Goal: Transaction & Acquisition: Register for event/course

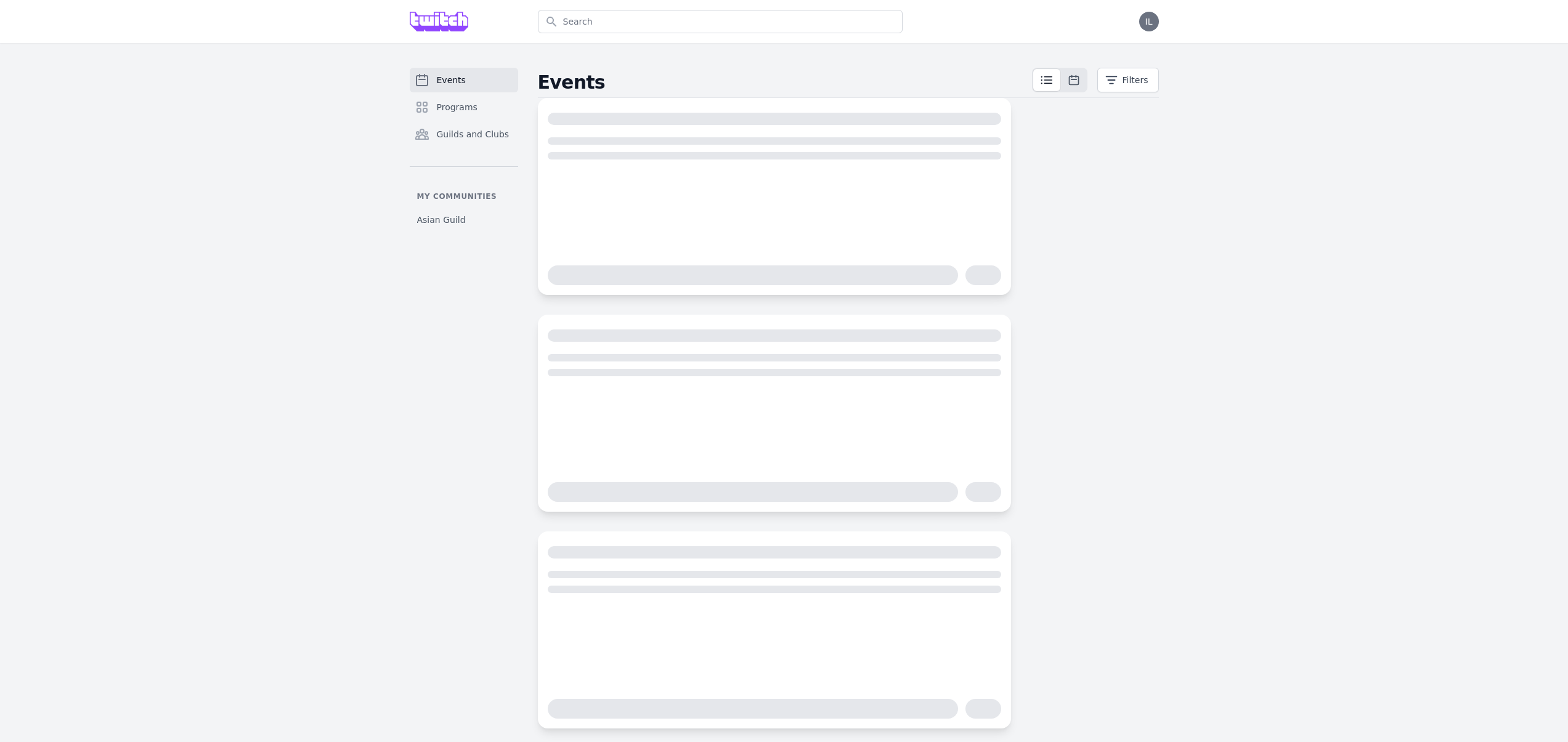
click at [448, 200] on p "My communities" at bounding box center [463, 196] width 108 height 10
click at [456, 231] on div "Events Programs Guilds and Clubs My communities Asian Guild" at bounding box center [463, 398] width 108 height 661
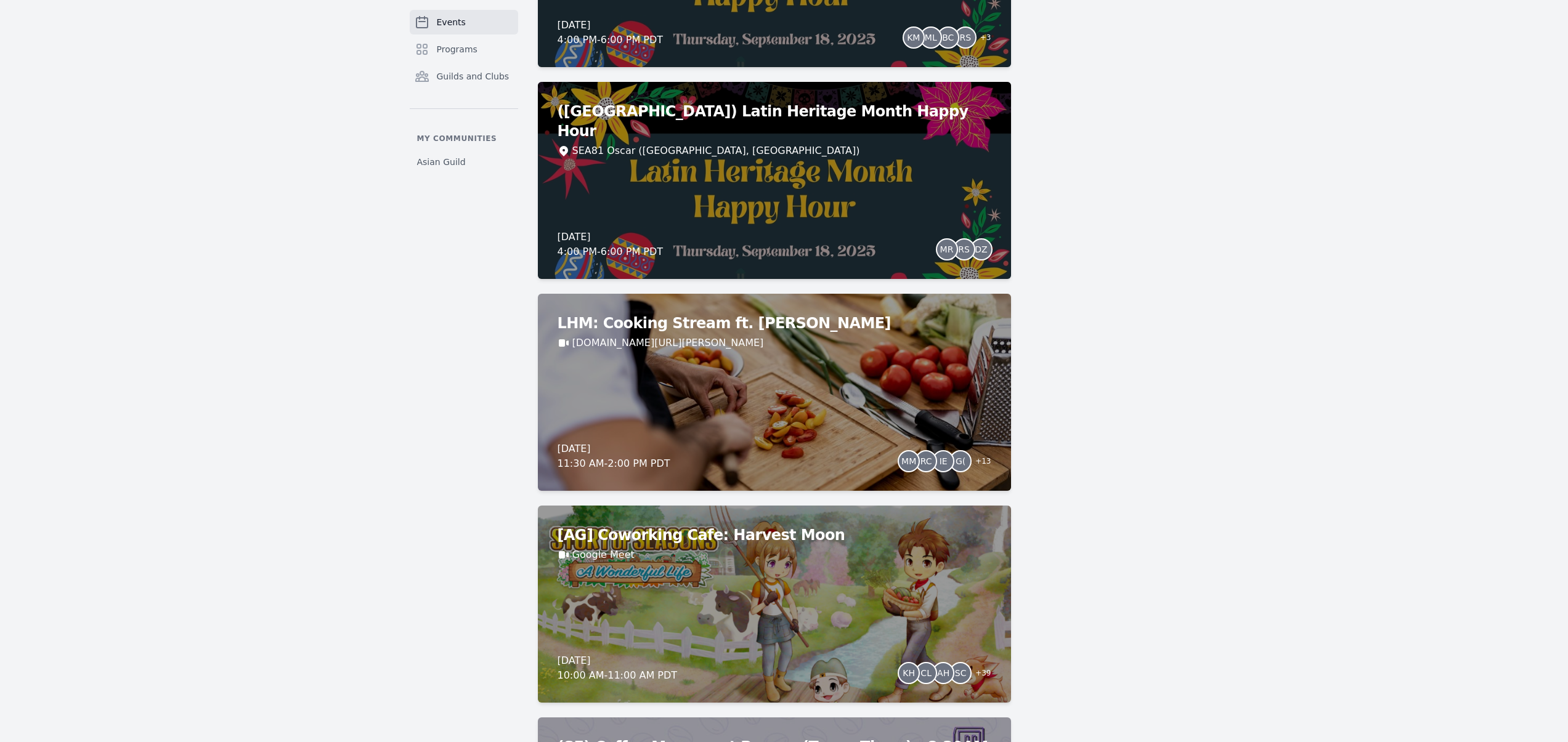
scroll to position [1202, 0]
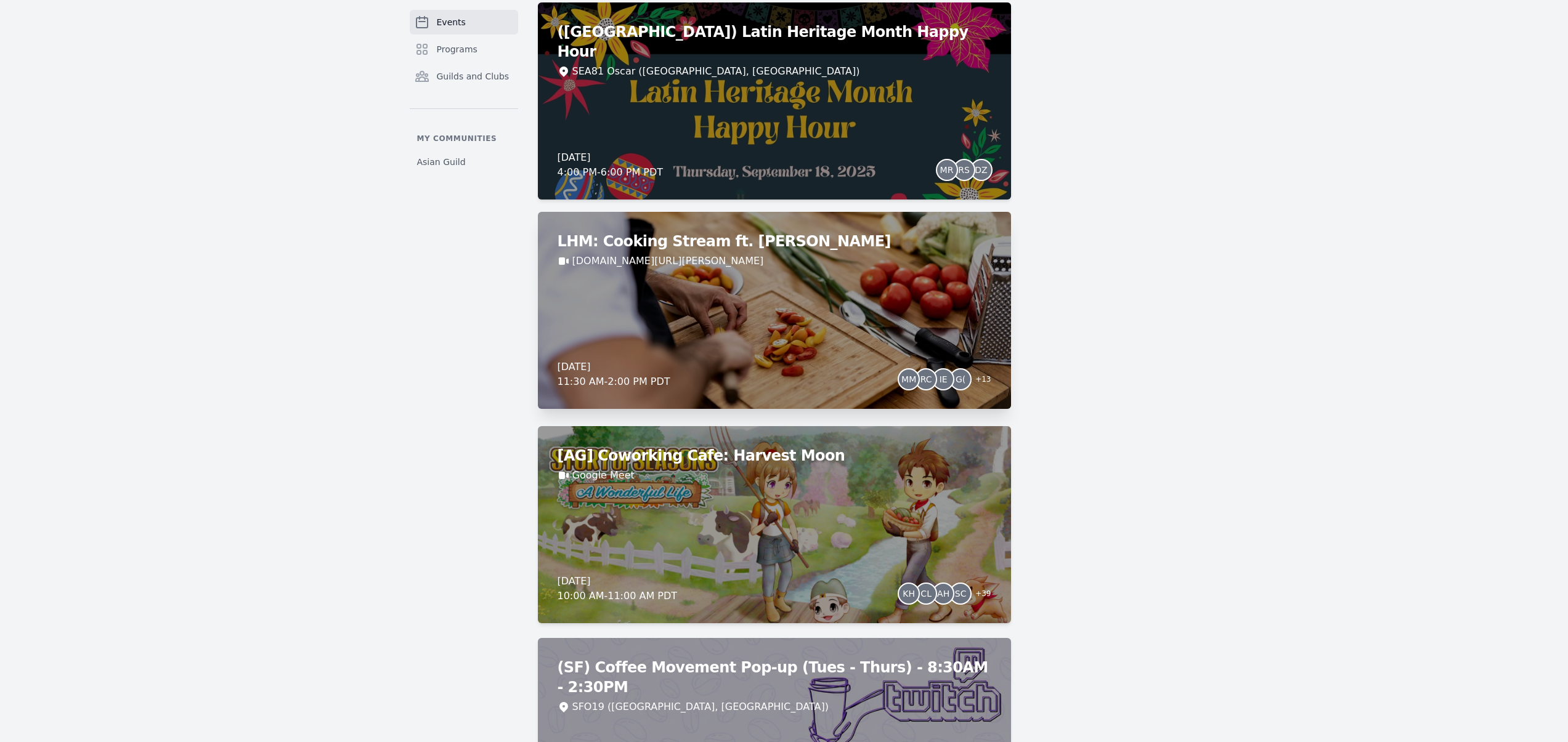
click at [644, 306] on div "LHM: Cooking Stream ft. Ignacio Estanga Twitch.tv/Argie Friday, September 19, 2…" at bounding box center [774, 310] width 473 height 197
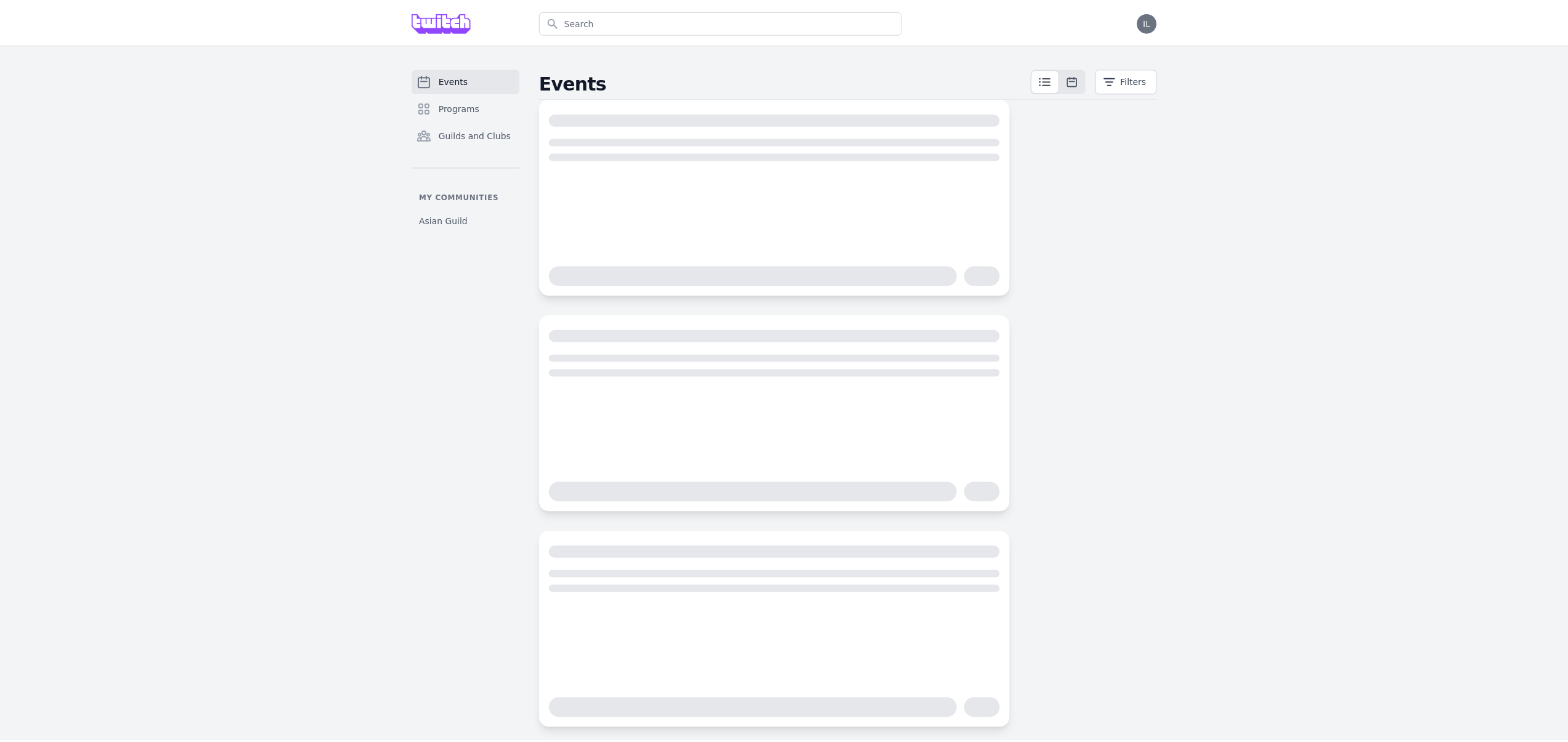
scroll to position [11, 0]
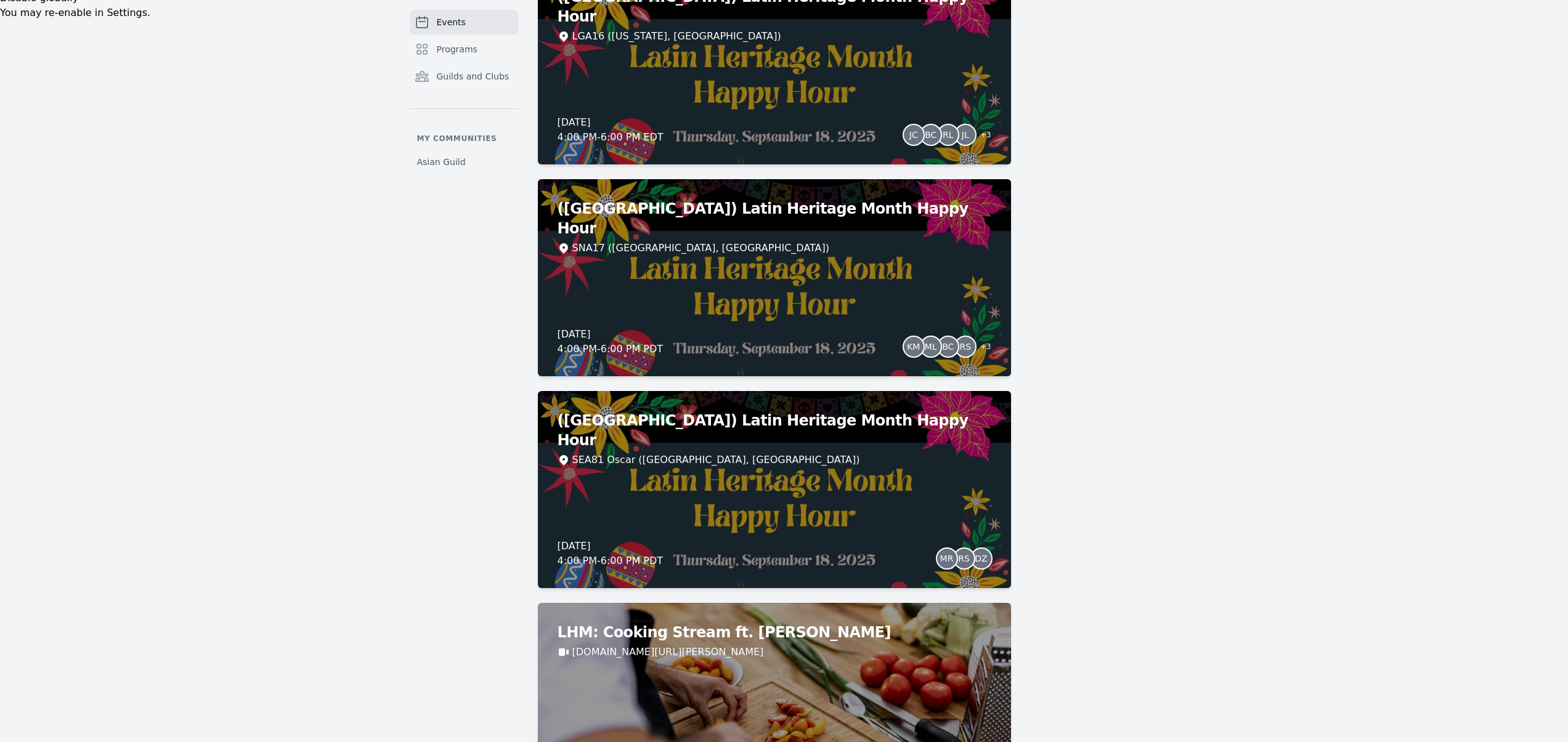
scroll to position [798, 0]
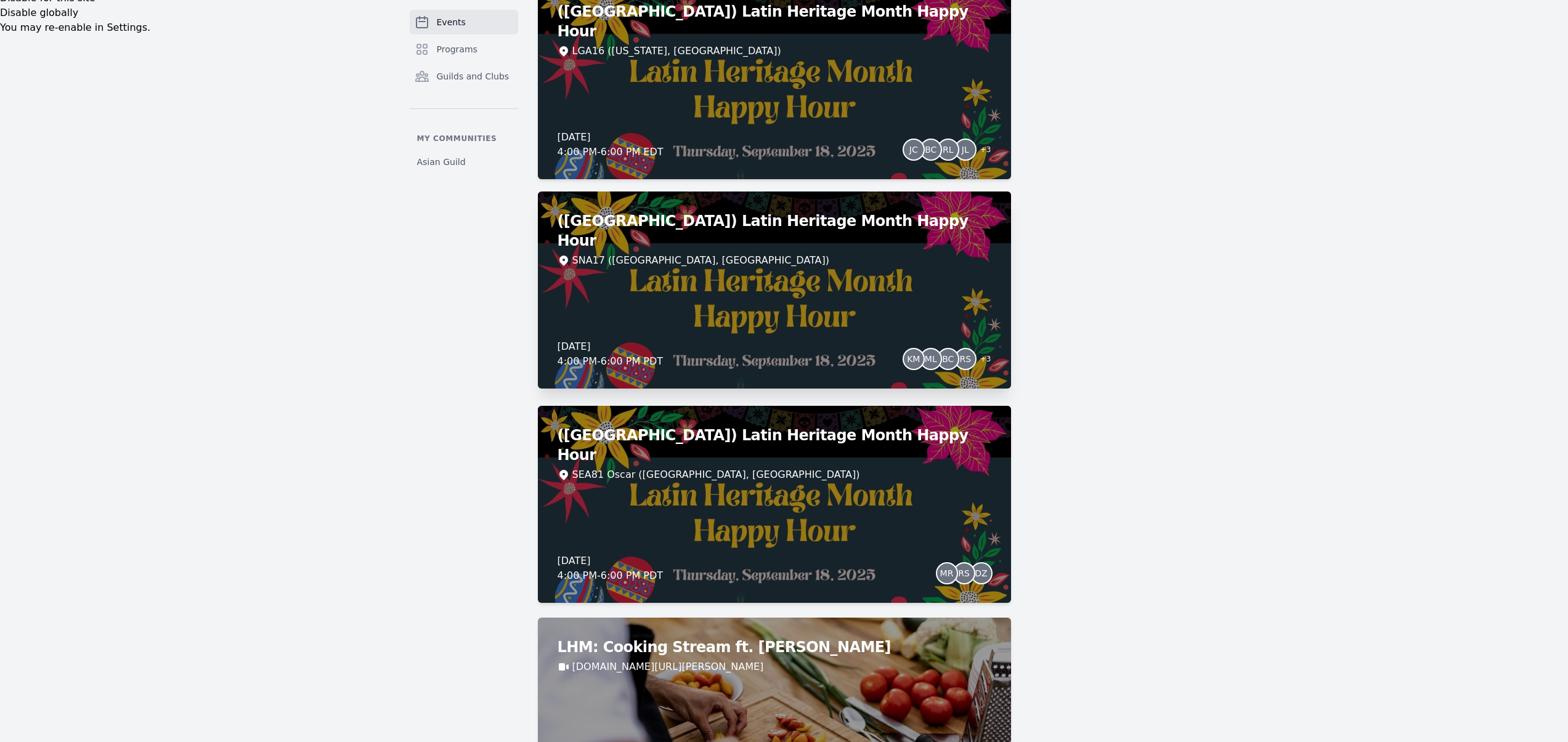
click at [714, 253] on div "SNA17 ([GEOGRAPHIC_DATA], [GEOGRAPHIC_DATA])" at bounding box center [774, 260] width 434 height 15
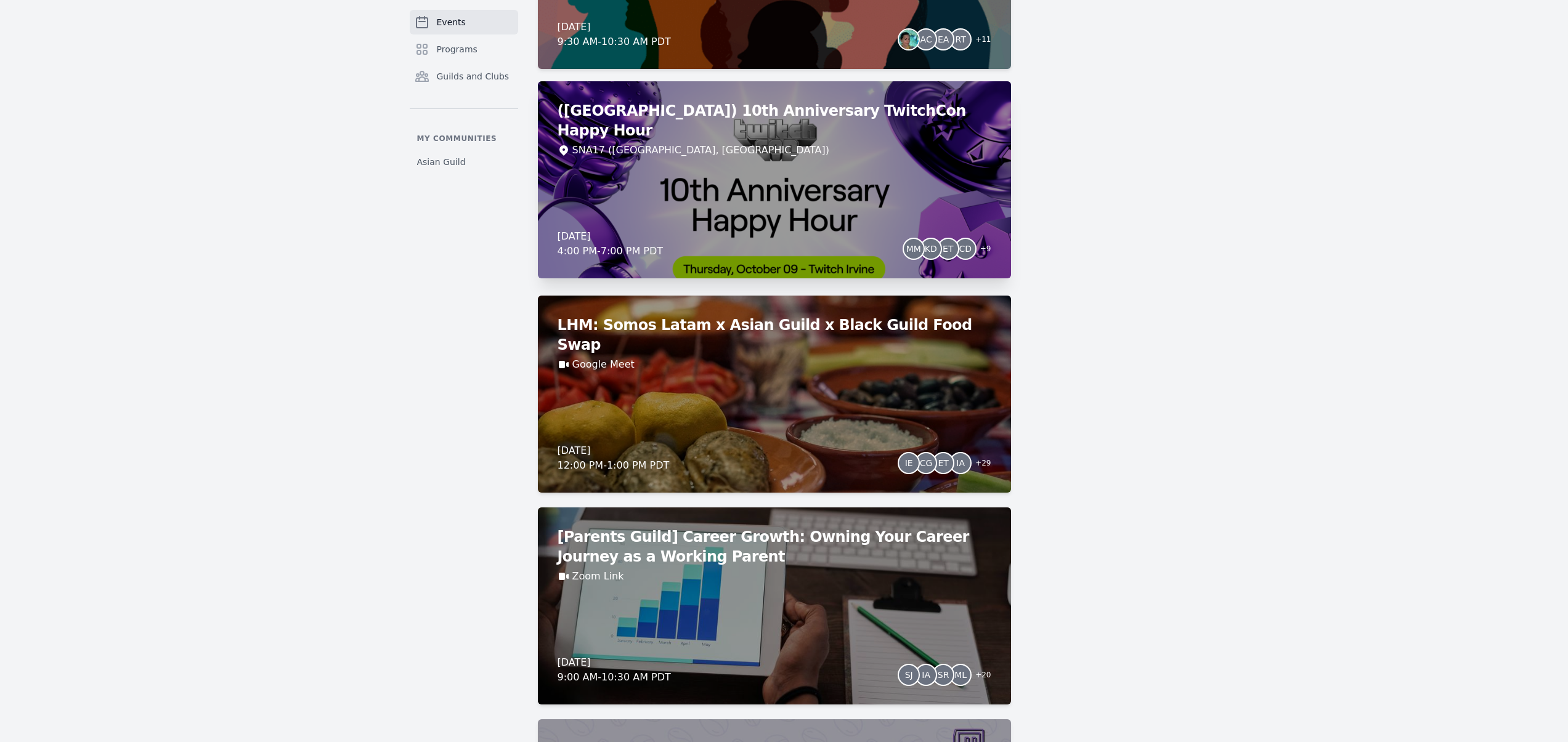
scroll to position [5638, 0]
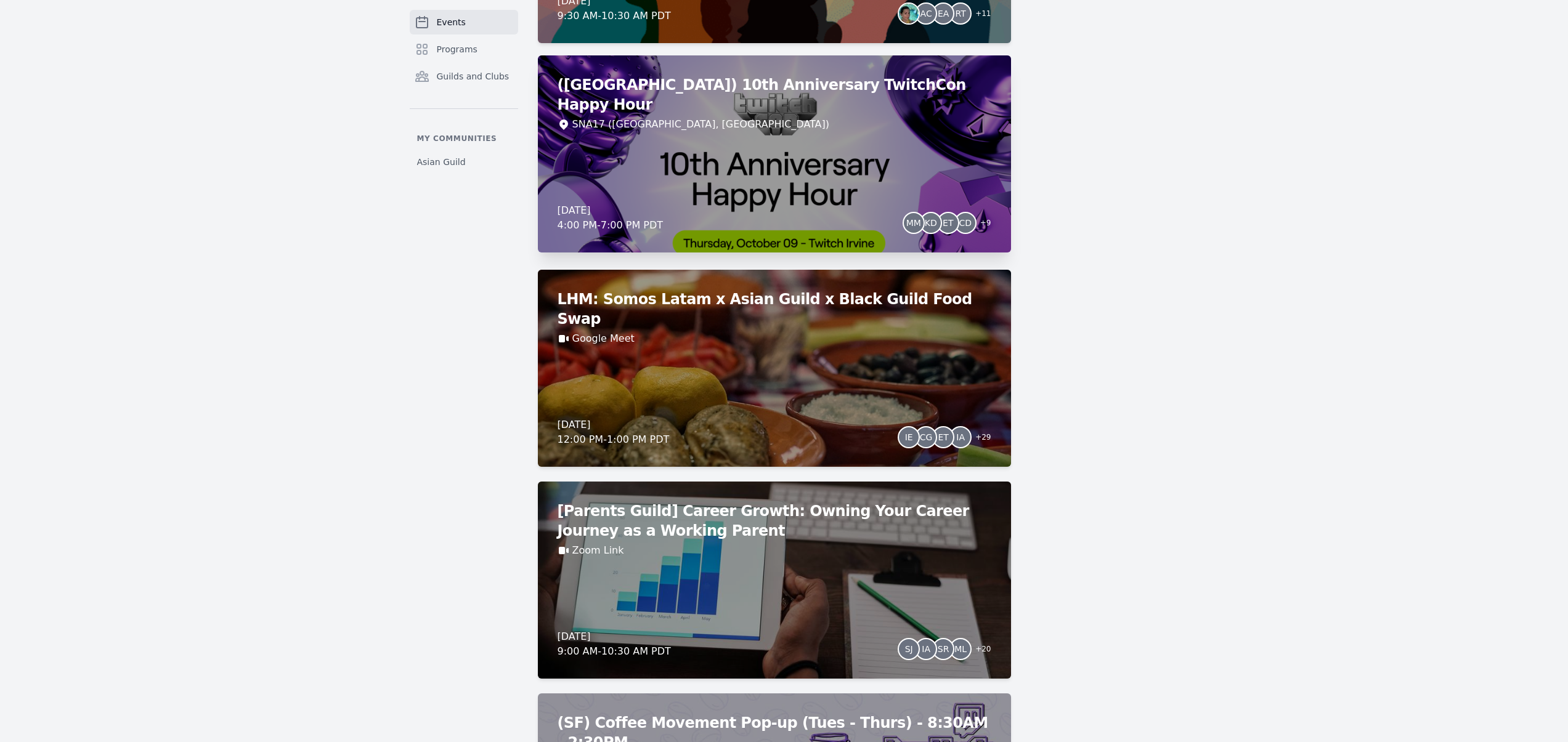
click at [841, 180] on div "(Irvine) 10th Anniversary TwitchCon Happy Hour SNA17 (Irvine, CA) Thursday, Oct…" at bounding box center [774, 154] width 473 height 197
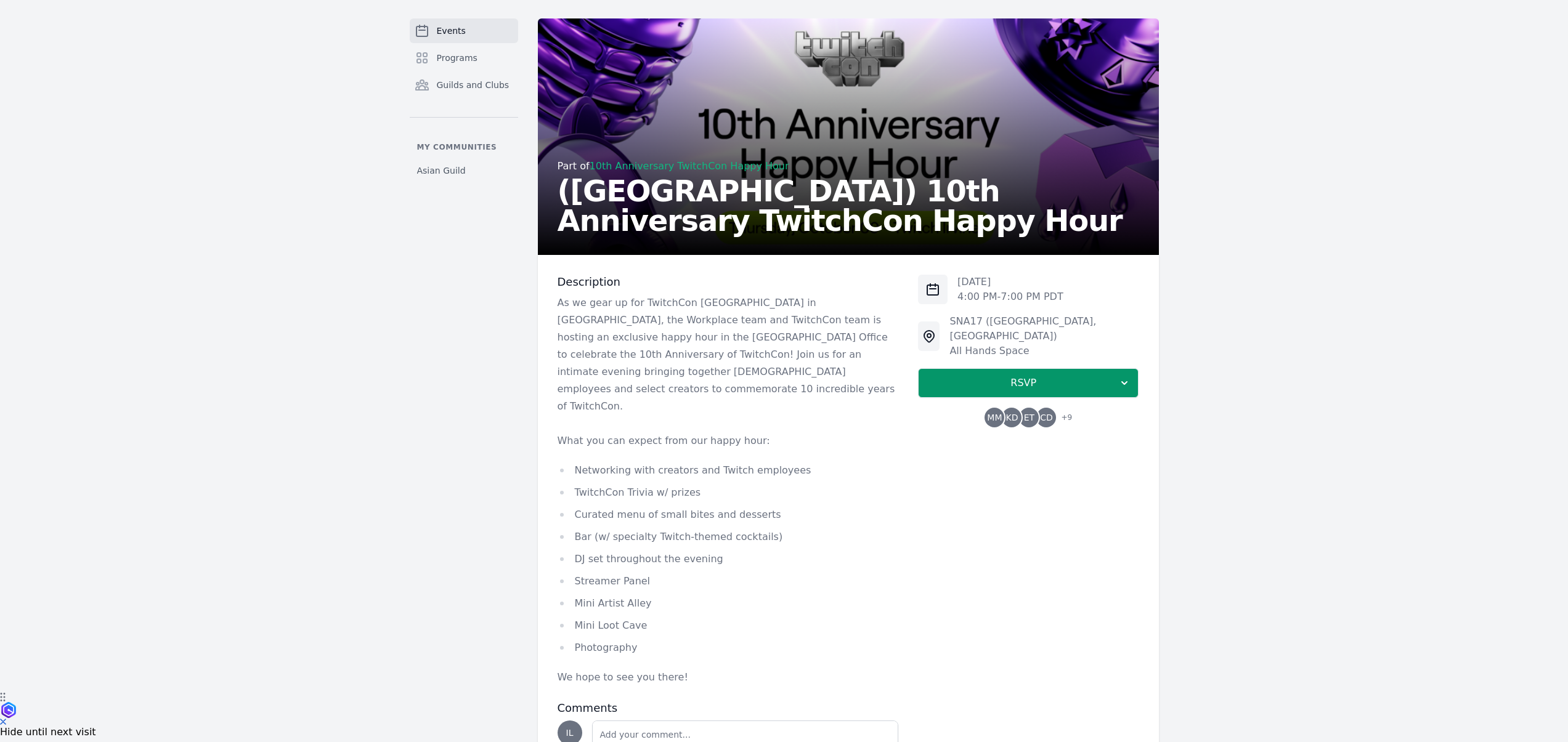
scroll to position [51, 0]
